Goal: Task Accomplishment & Management: Understand process/instructions

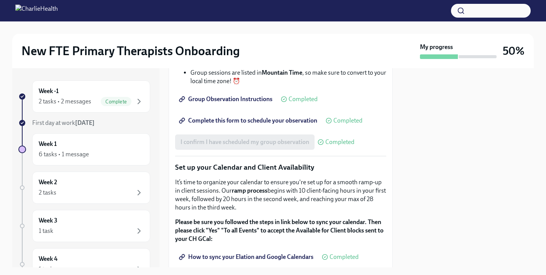
scroll to position [1322, 0]
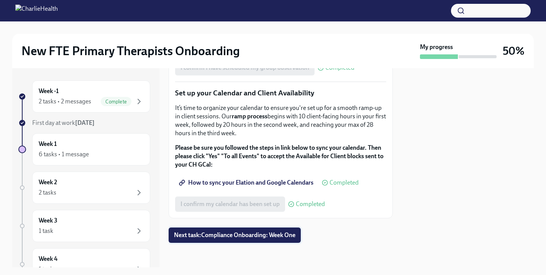
click at [218, 233] on span "Next task : Compliance Onboarding: Week One" at bounding box center [234, 235] width 121 height 8
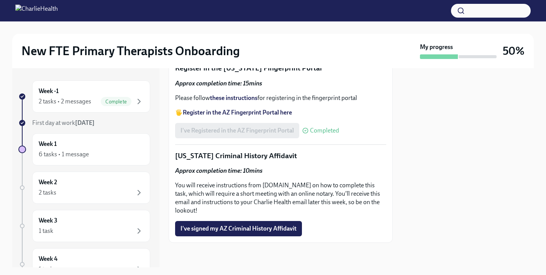
scroll to position [1145, 0]
click at [98, 152] on div "6 tasks • 1 message" at bounding box center [91, 154] width 105 height 9
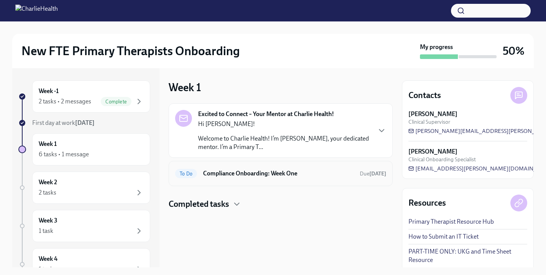
click at [292, 179] on div "To Do Compliance Onboarding: Week One Due [DATE]" at bounding box center [280, 173] width 211 height 12
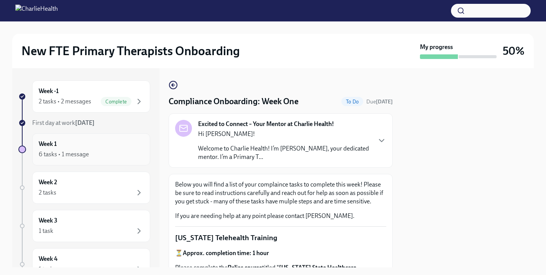
click at [87, 159] on div "6 tasks • 1 message" at bounding box center [91, 154] width 105 height 9
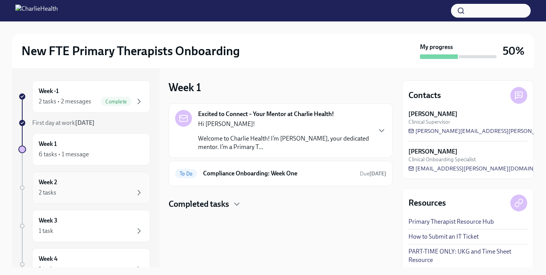
click at [125, 179] on div "Week 2 2 tasks" at bounding box center [91, 187] width 105 height 19
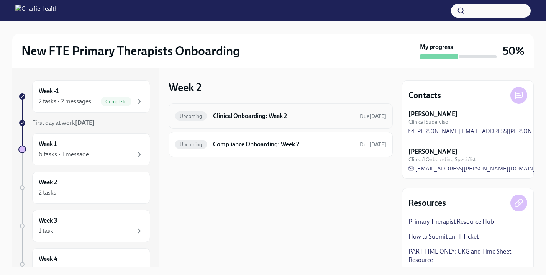
click at [296, 121] on div "Upcoming Clinical Onboarding: Week 2 Due [DATE]" at bounding box center [280, 116] width 211 height 12
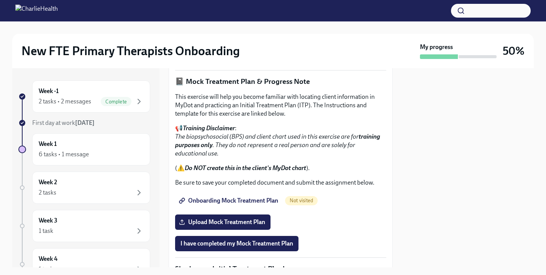
scroll to position [544, 0]
click at [82, 144] on div "Week 1 6 tasks • 1 message" at bounding box center [91, 149] width 105 height 19
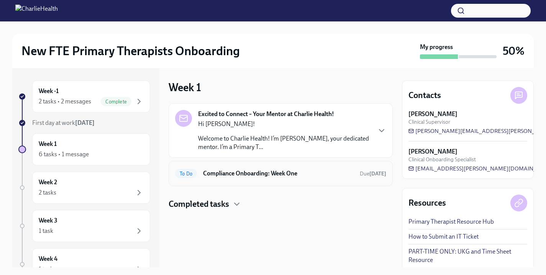
click at [236, 169] on div "To Do Compliance Onboarding: Week One Due [DATE]" at bounding box center [280, 173] width 211 height 12
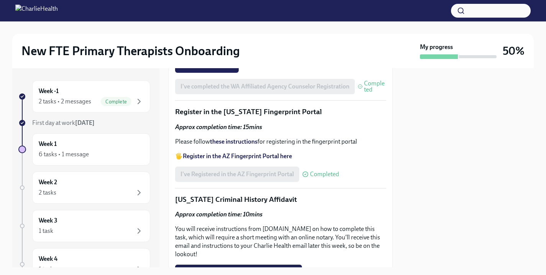
scroll to position [1145, 0]
